Goal: Task Accomplishment & Management: Manage account settings

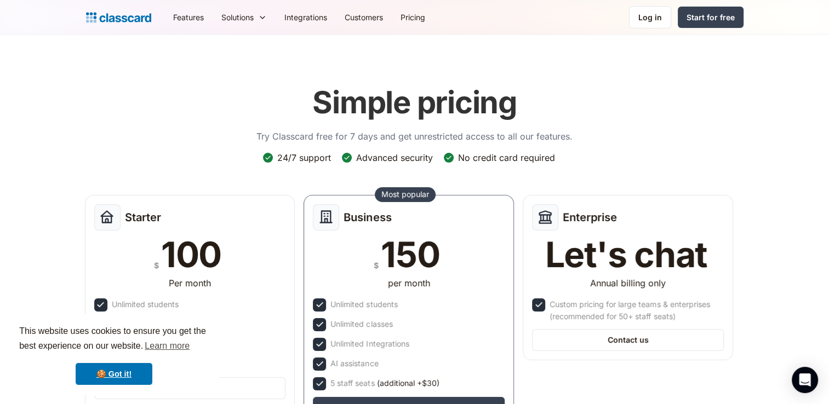
scroll to position [55, 0]
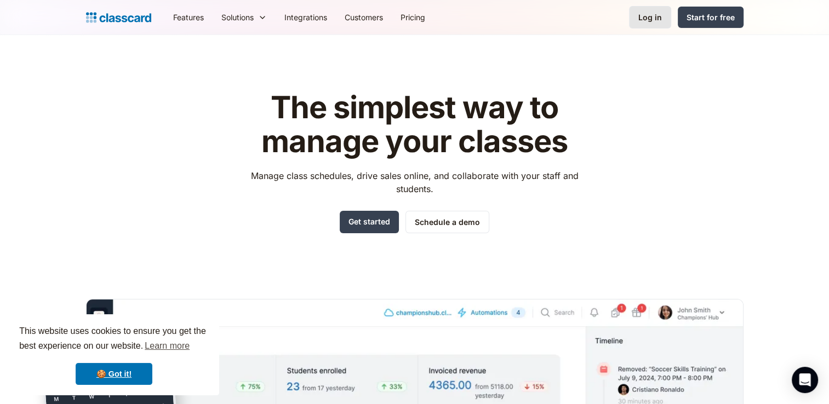
click at [647, 15] on div "Log in" at bounding box center [650, 18] width 24 height 12
